Goal: Find specific page/section: Find specific page/section

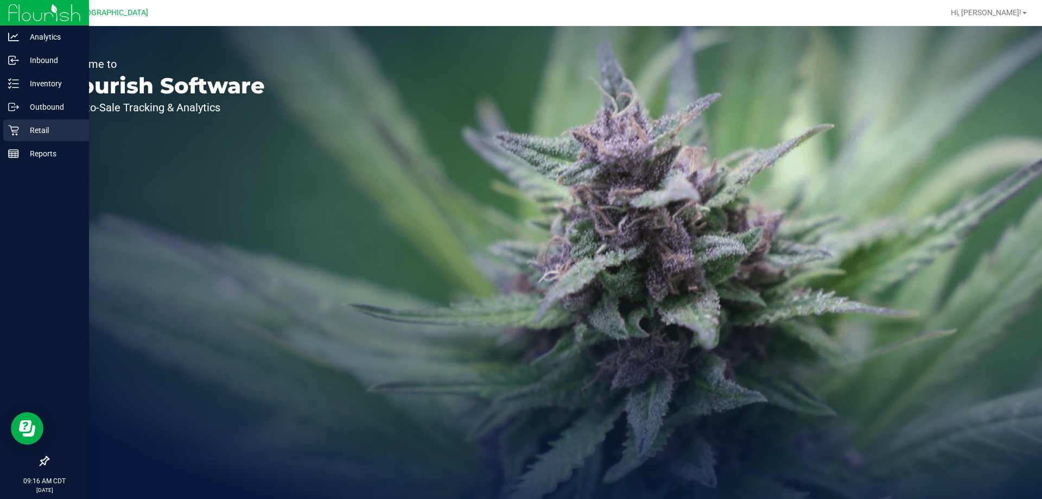
click at [32, 130] on p "Retail" at bounding box center [51, 130] width 65 height 13
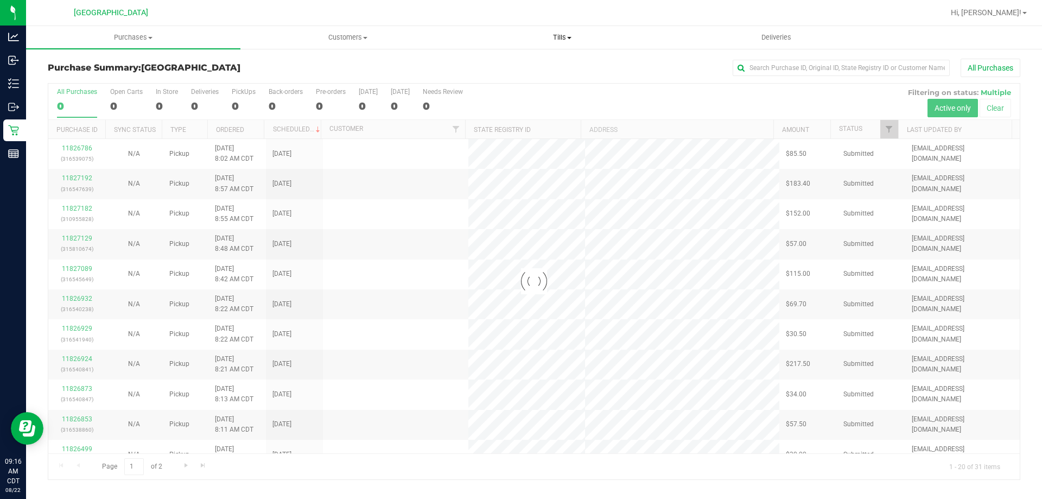
click at [563, 37] on span "Tills" at bounding box center [561, 38] width 213 height 10
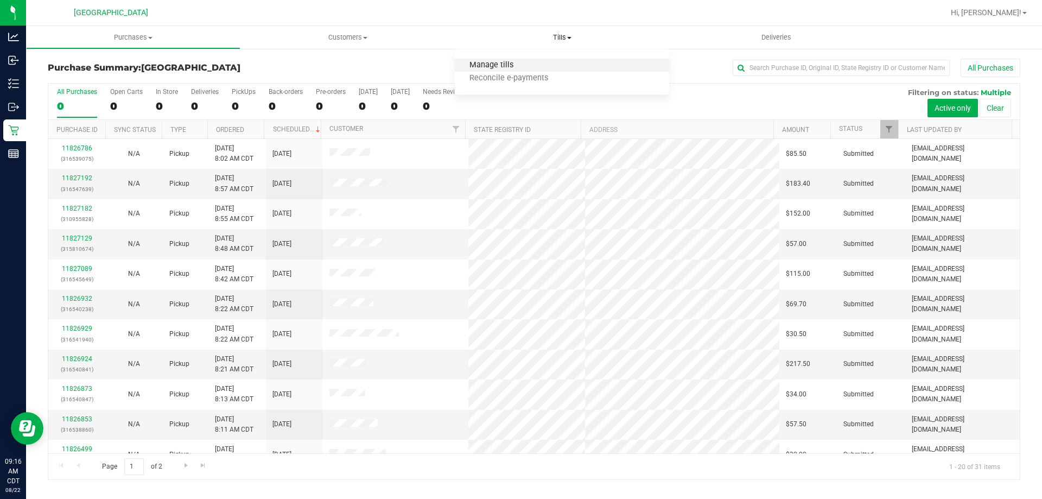
click at [518, 62] on span "Manage tills" at bounding box center [491, 65] width 73 height 9
